Goal: Task Accomplishment & Management: Complete application form

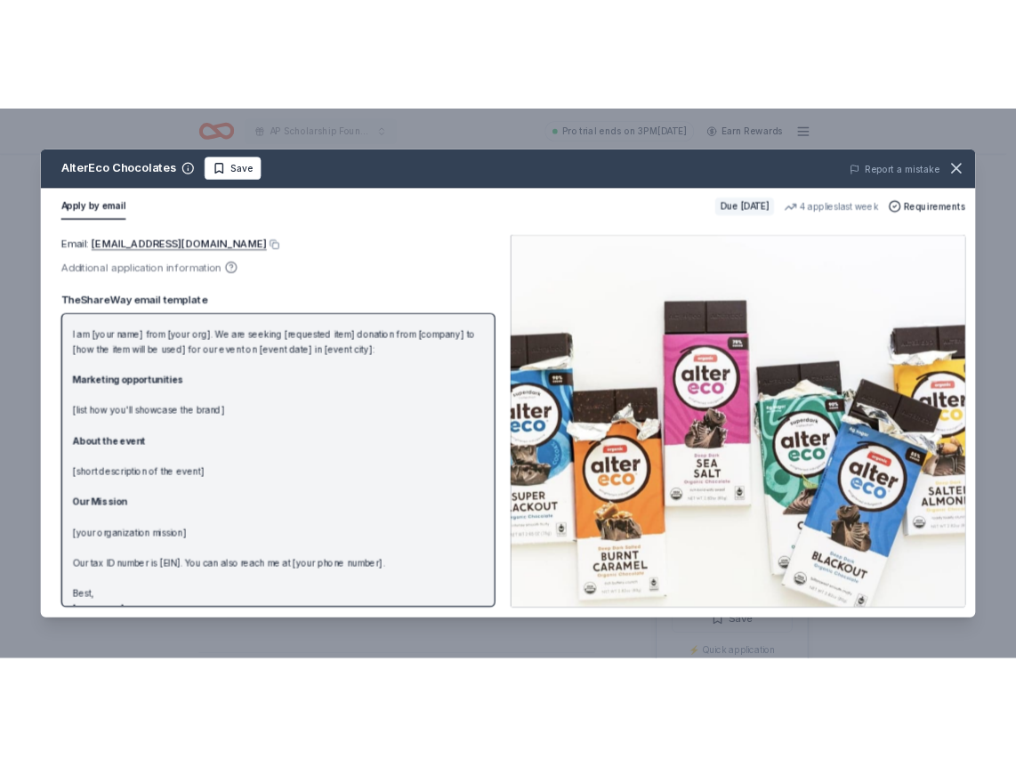
scroll to position [68, 0]
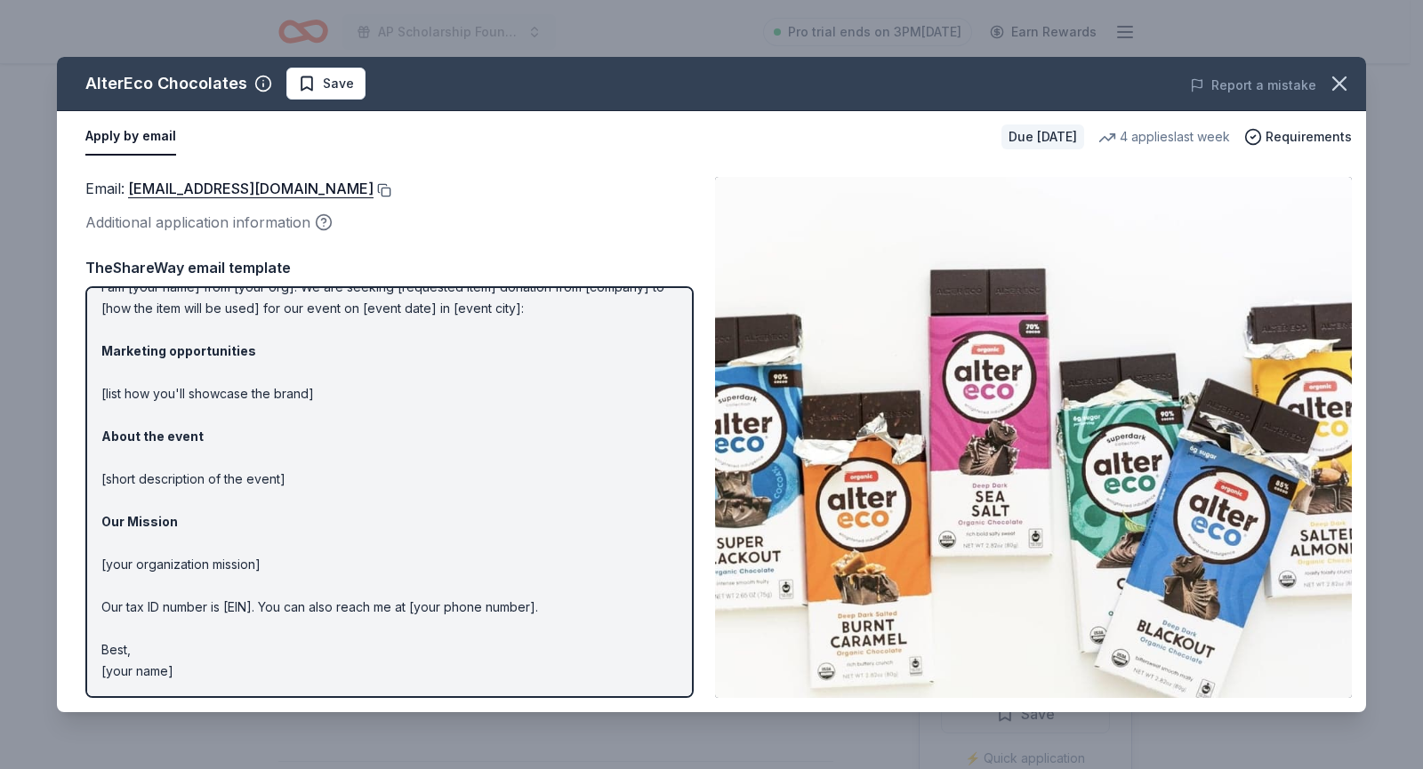
click at [374, 191] on button at bounding box center [383, 190] width 18 height 14
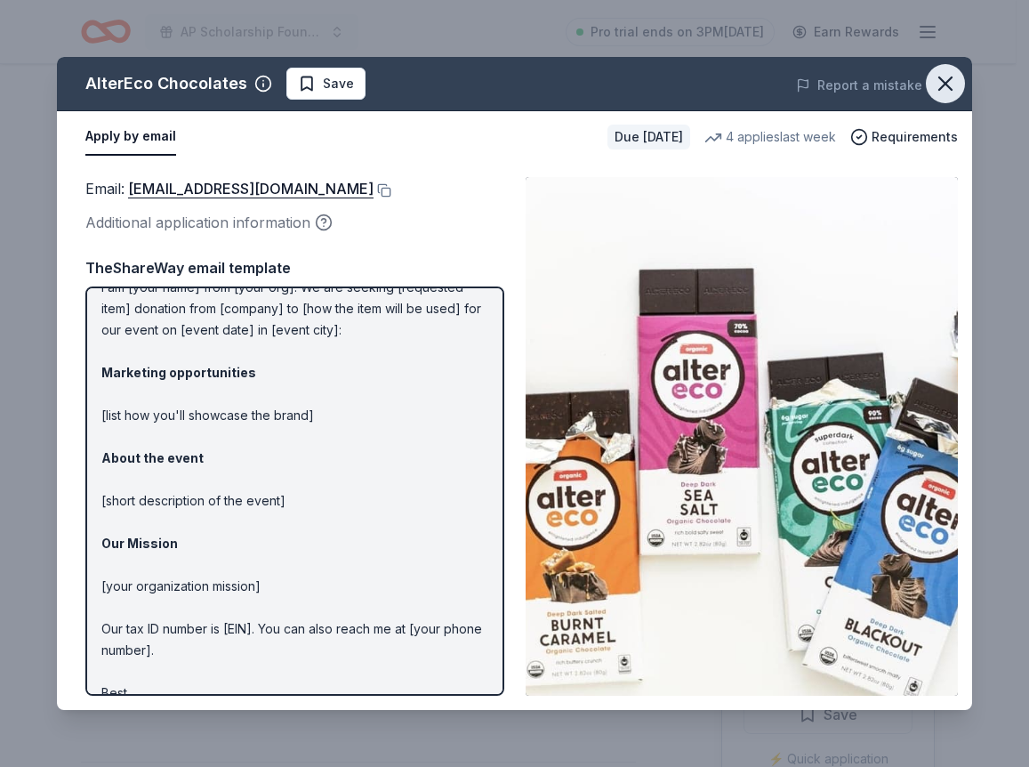
click at [944, 94] on icon "button" at bounding box center [945, 83] width 25 height 25
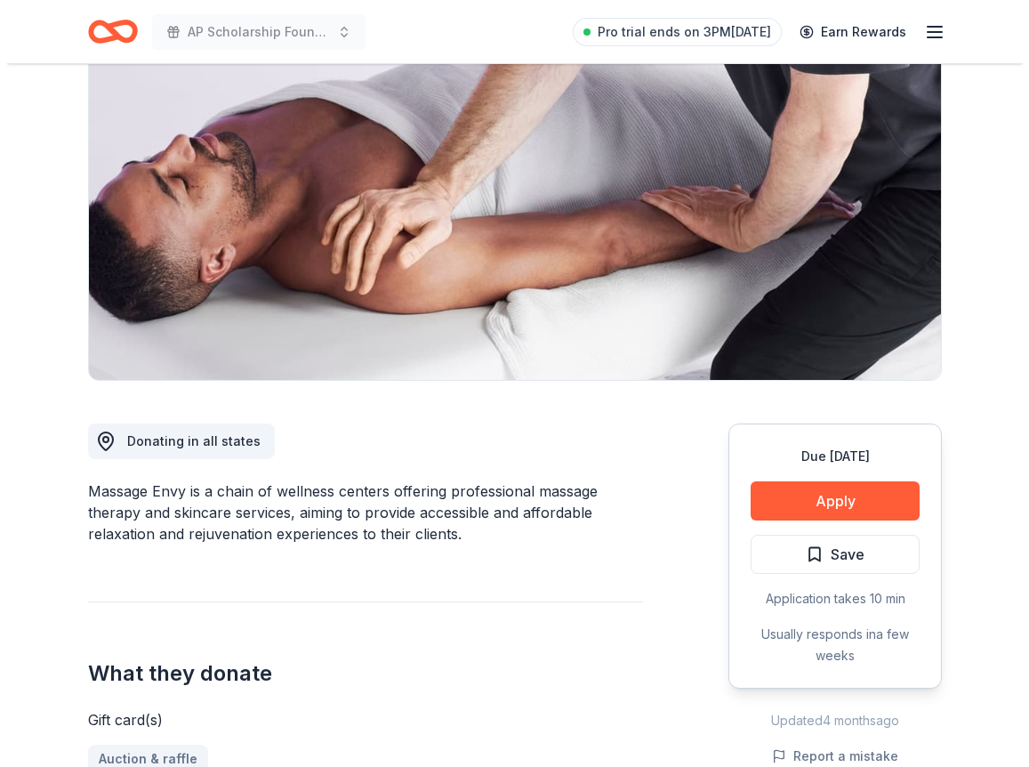
scroll to position [356, 0]
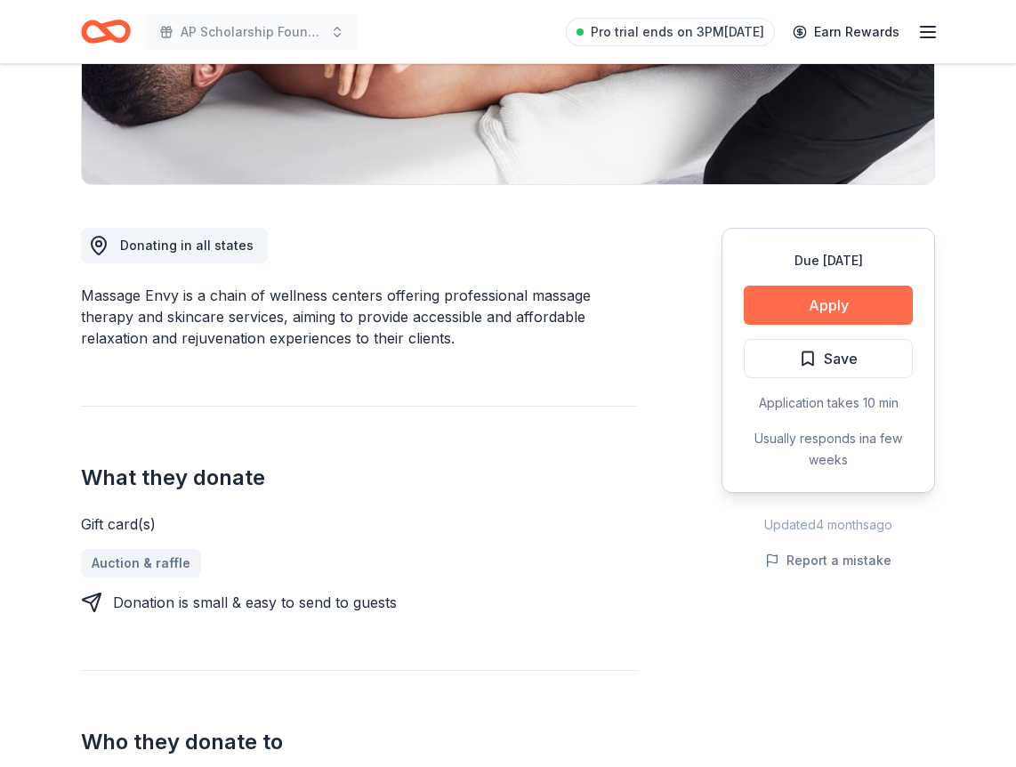
click at [786, 305] on button "Apply" at bounding box center [828, 305] width 169 height 39
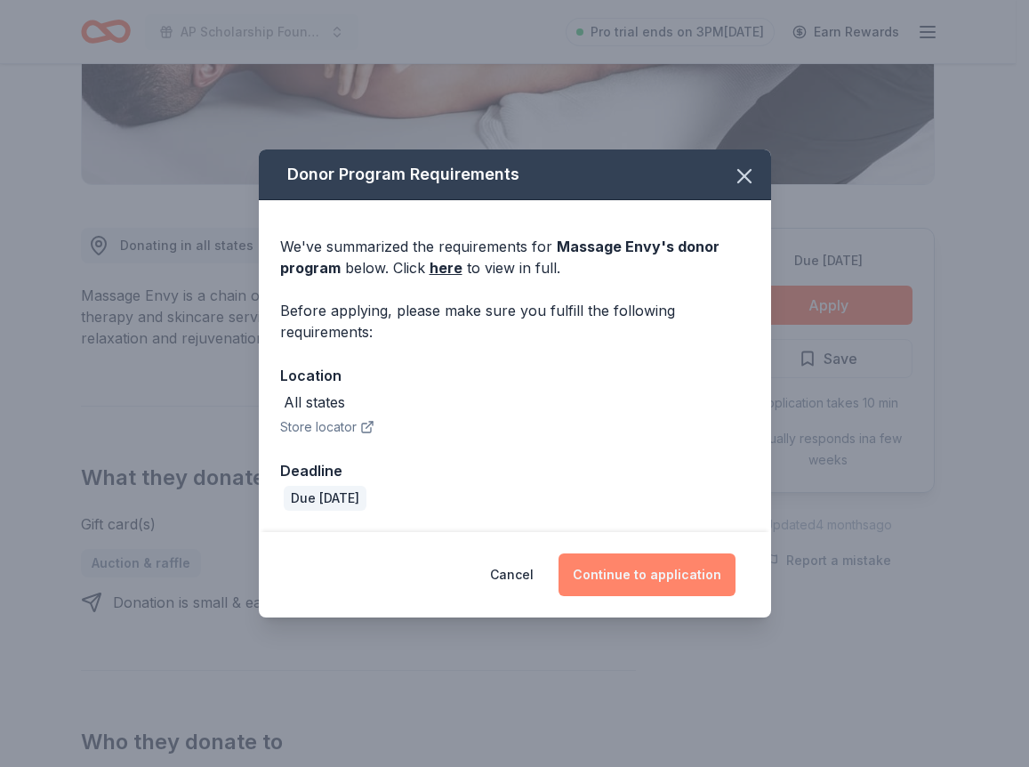
click at [622, 576] on button "Continue to application" at bounding box center [647, 574] width 177 height 43
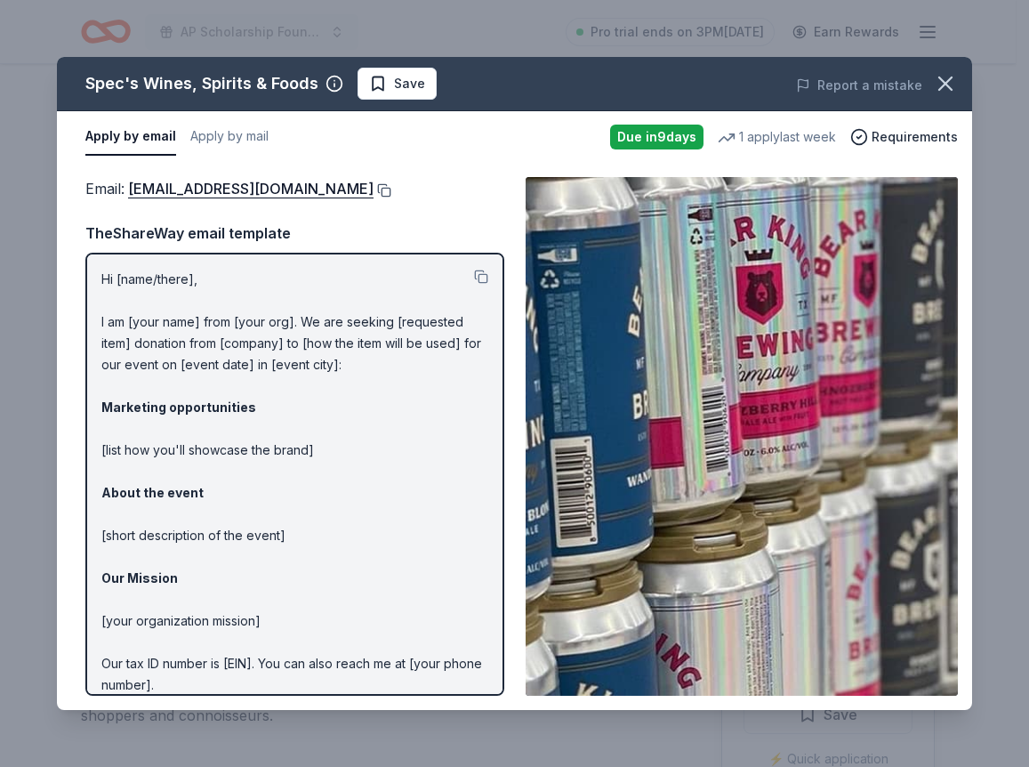
click at [375, 185] on button at bounding box center [383, 190] width 18 height 14
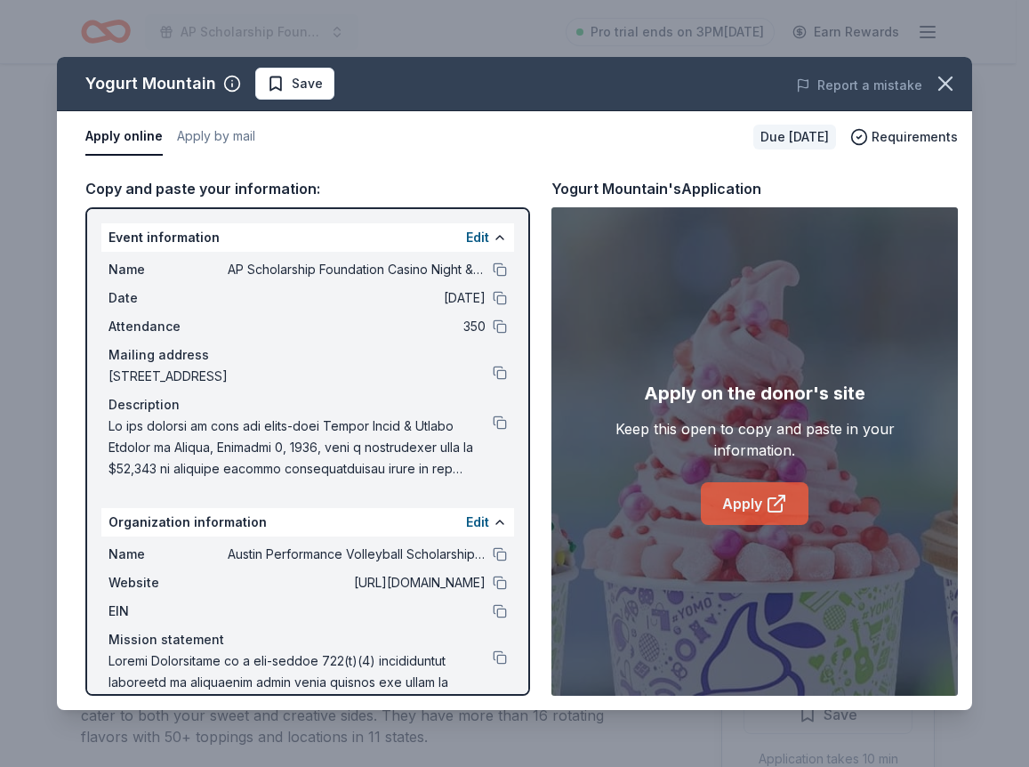
click at [757, 504] on link "Apply" at bounding box center [755, 503] width 108 height 43
